Goal: Task Accomplishment & Management: Manage account settings

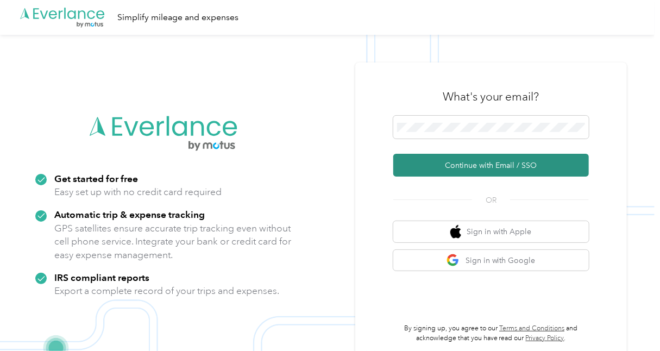
click at [516, 171] on button "Continue with Email / SSO" at bounding box center [491, 165] width 196 height 23
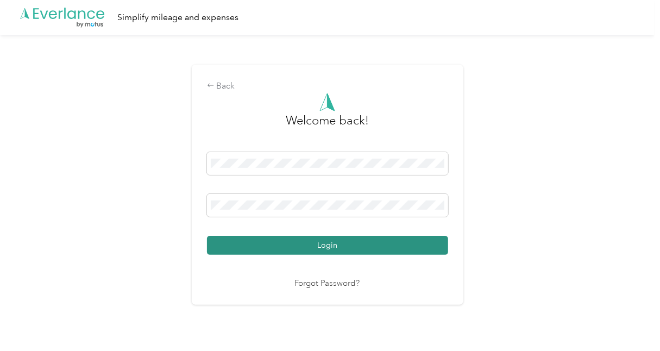
click at [372, 252] on button "Login" at bounding box center [327, 245] width 241 height 19
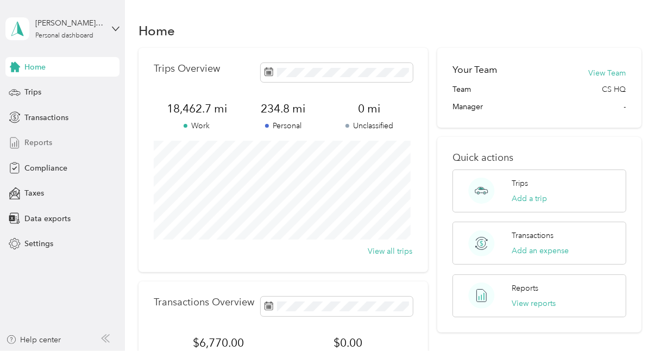
click at [43, 142] on span "Reports" at bounding box center [38, 142] width 28 height 11
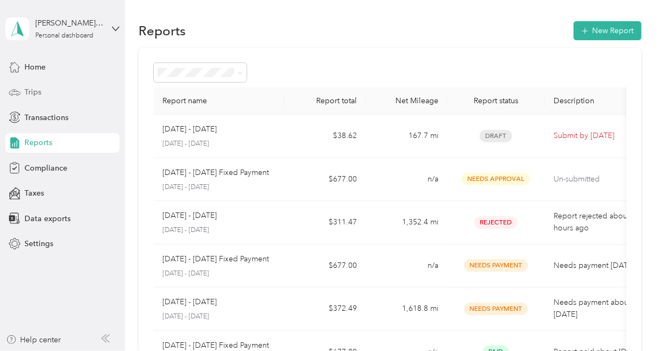
click at [54, 92] on div "Trips" at bounding box center [62, 93] width 114 height 20
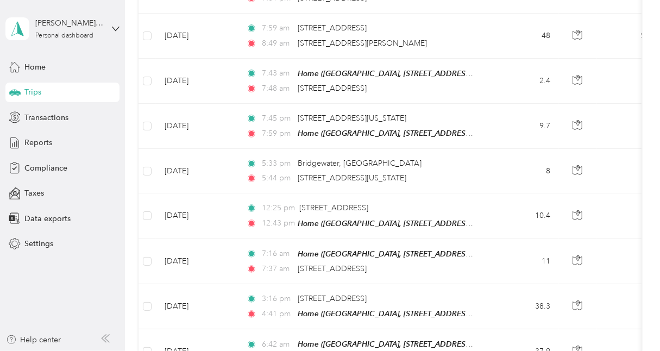
scroll to position [753, 0]
